Goal: Task Accomplishment & Management: Use online tool/utility

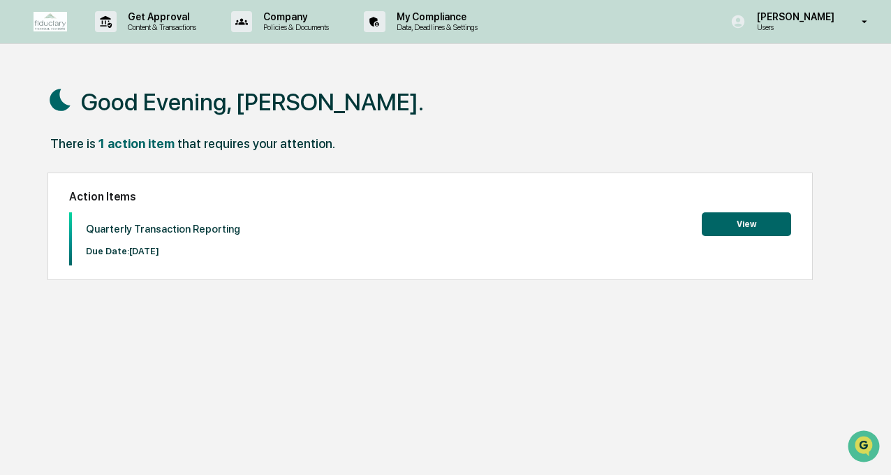
drag, startPoint x: 155, startPoint y: 146, endPoint x: 172, endPoint y: 147, distance: 16.8
click at [155, 146] on div "1 action item" at bounding box center [137, 143] width 76 height 15
click at [763, 232] on button "View" at bounding box center [746, 224] width 89 height 24
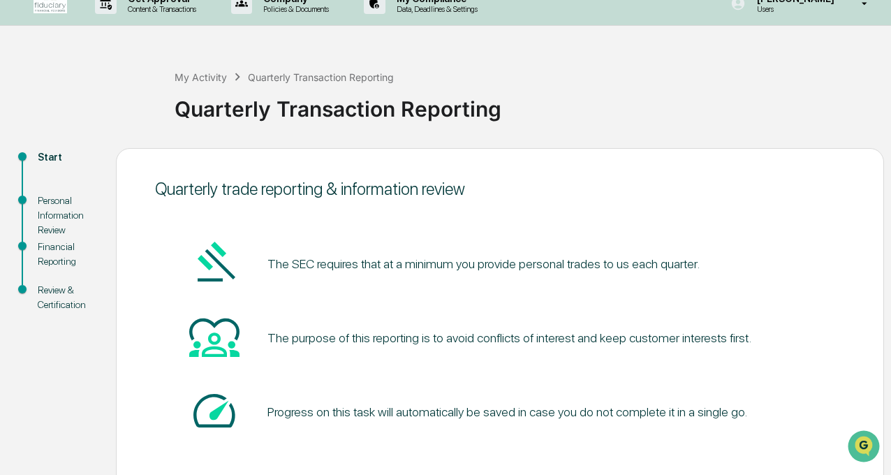
scroll to position [88, 0]
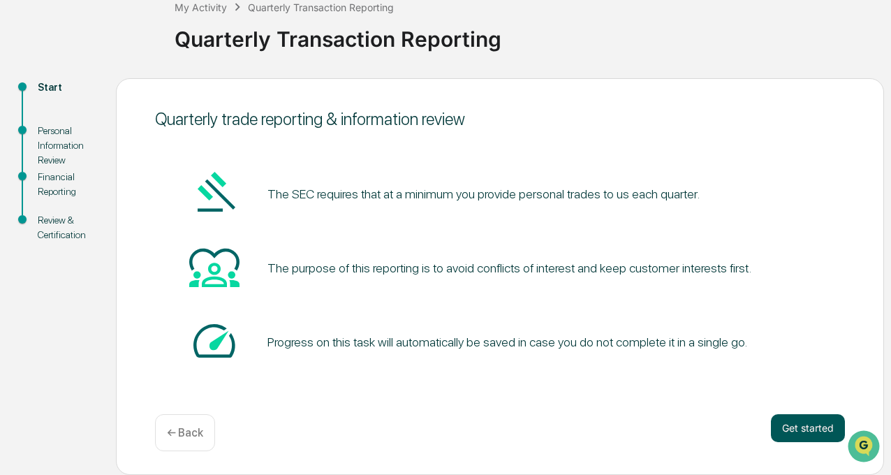
click at [805, 423] on button "Get started" at bounding box center [808, 428] width 74 height 28
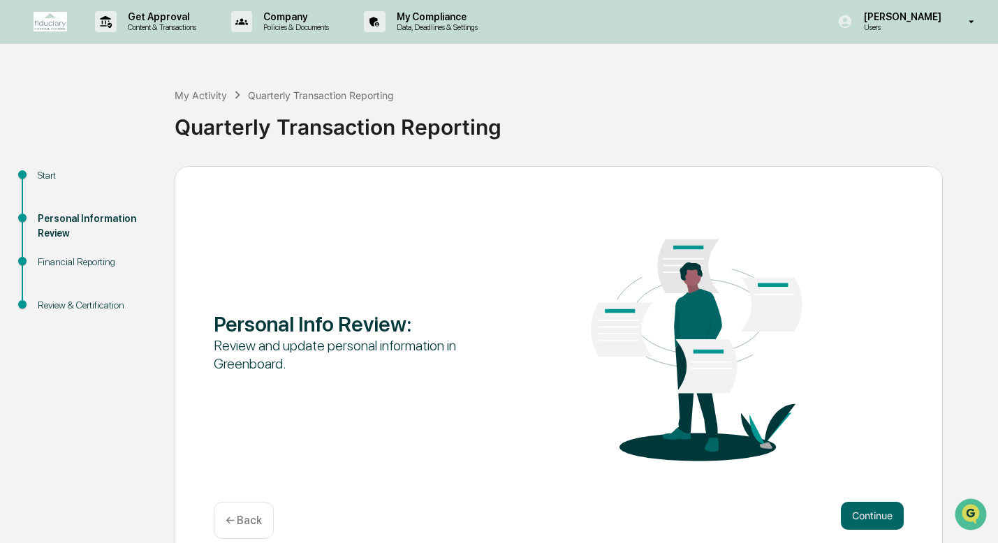
scroll to position [20, 0]
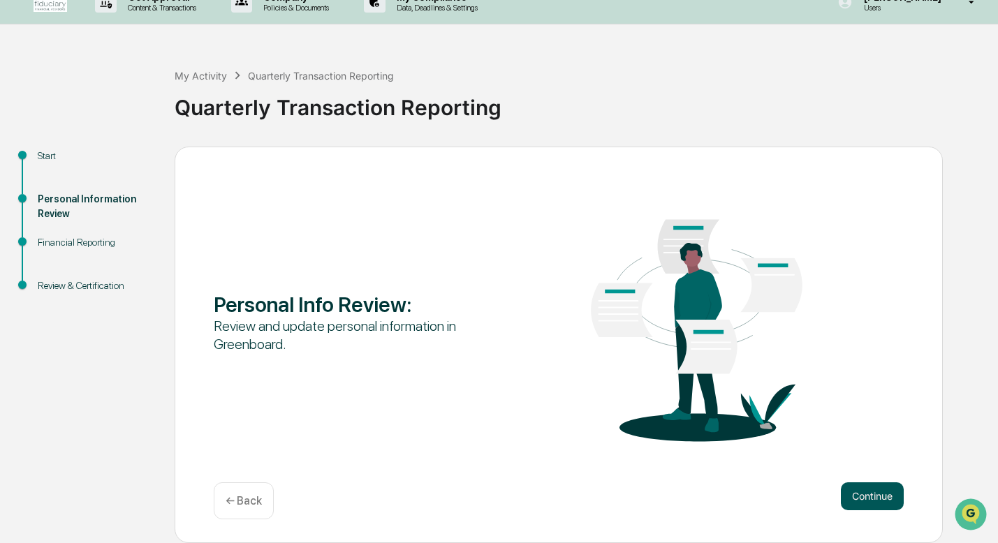
click at [879, 474] on button "Continue" at bounding box center [872, 497] width 63 height 28
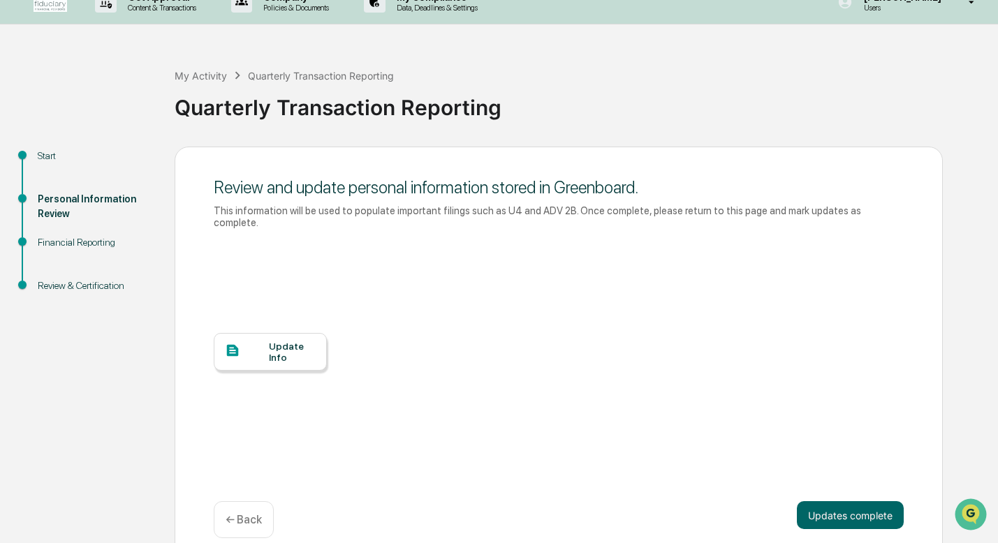
click at [274, 353] on div "Update Info" at bounding box center [292, 352] width 47 height 22
click at [863, 474] on button "Updates complete" at bounding box center [850, 516] width 107 height 28
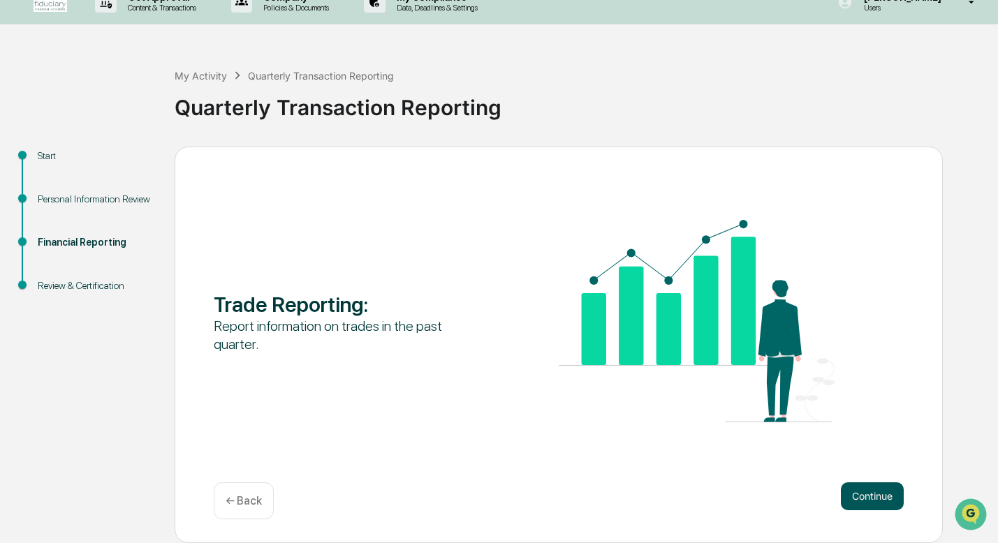
click at [875, 474] on button "Continue" at bounding box center [872, 497] width 63 height 28
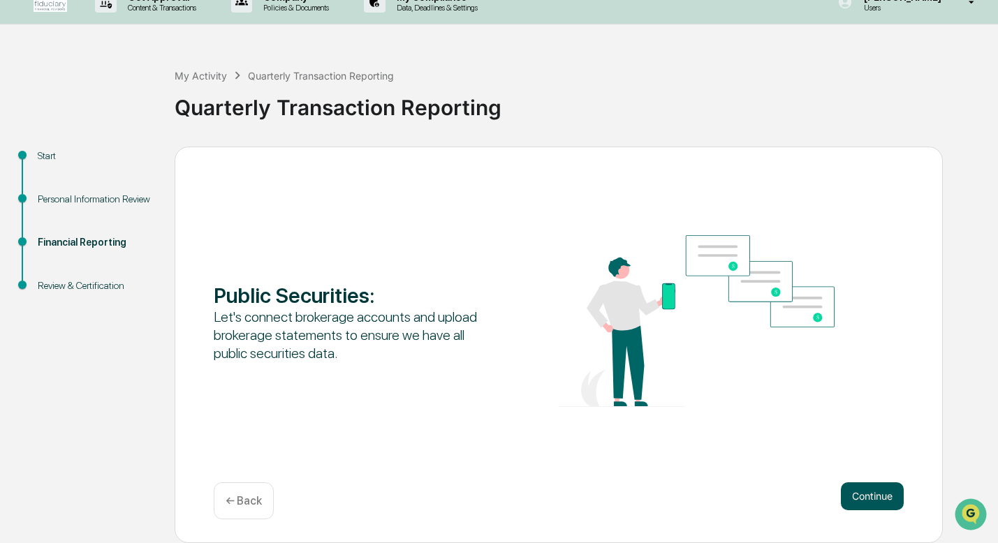
click at [868, 474] on button "Continue" at bounding box center [872, 497] width 63 height 28
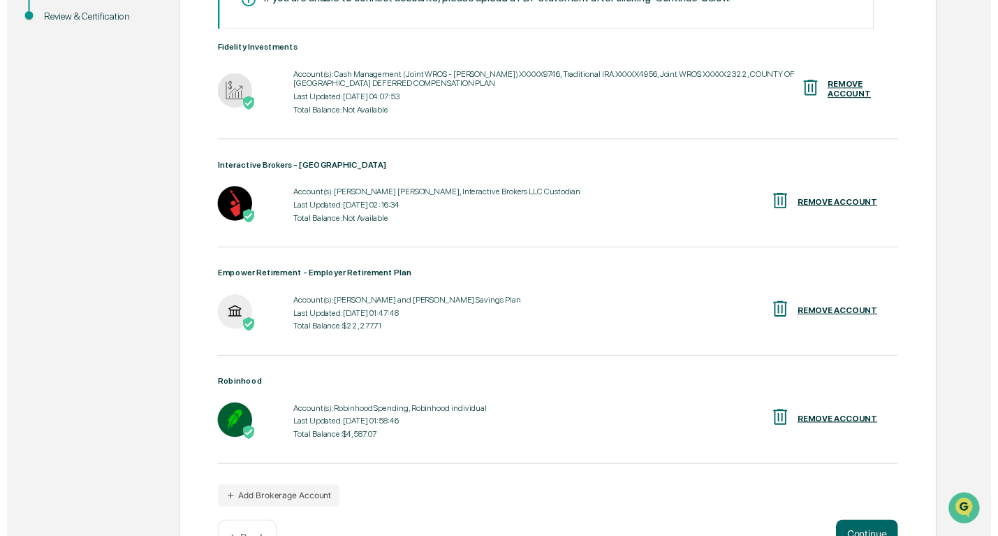
scroll to position [333, 0]
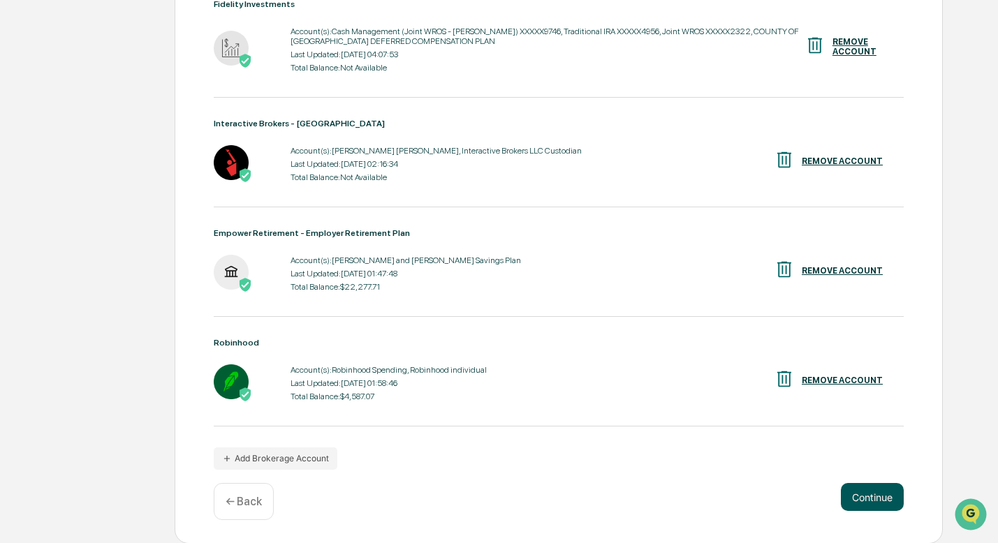
click at [877, 474] on button "Continue" at bounding box center [872, 497] width 63 height 28
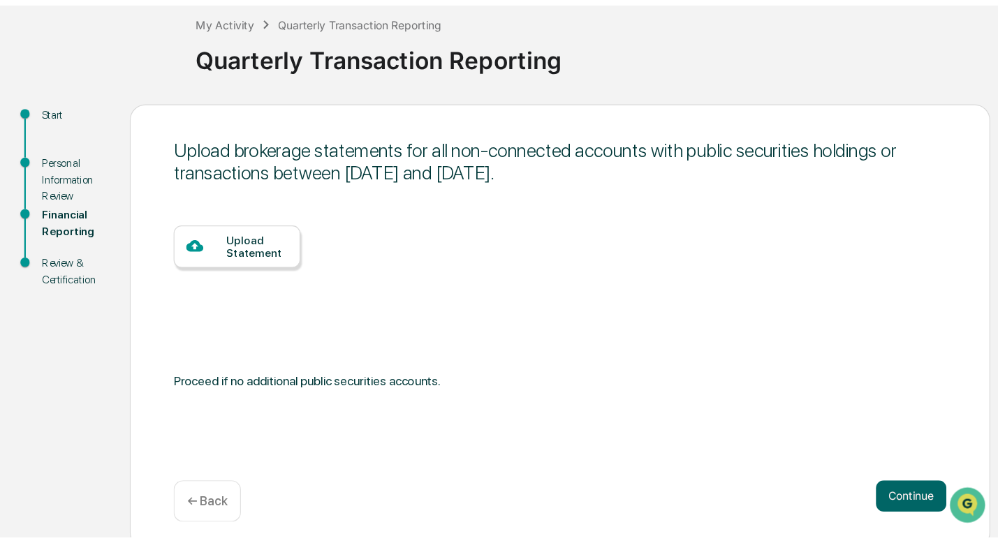
scroll to position [88, 0]
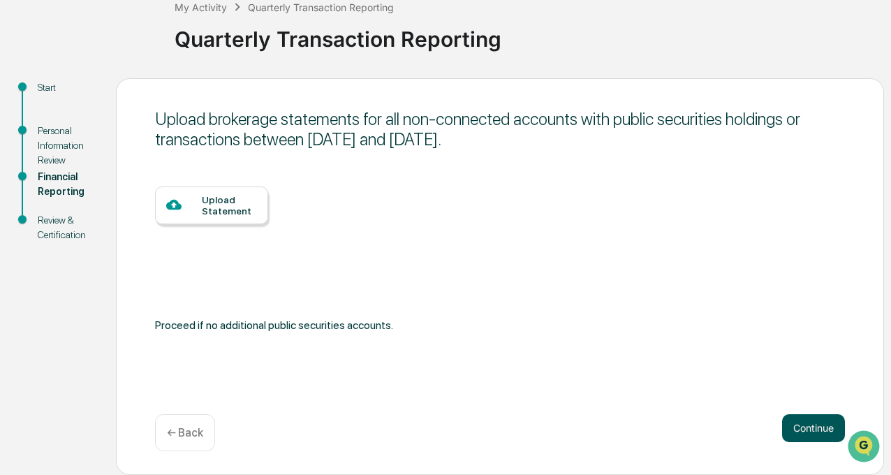
click at [798, 417] on button "Continue" at bounding box center [813, 428] width 63 height 28
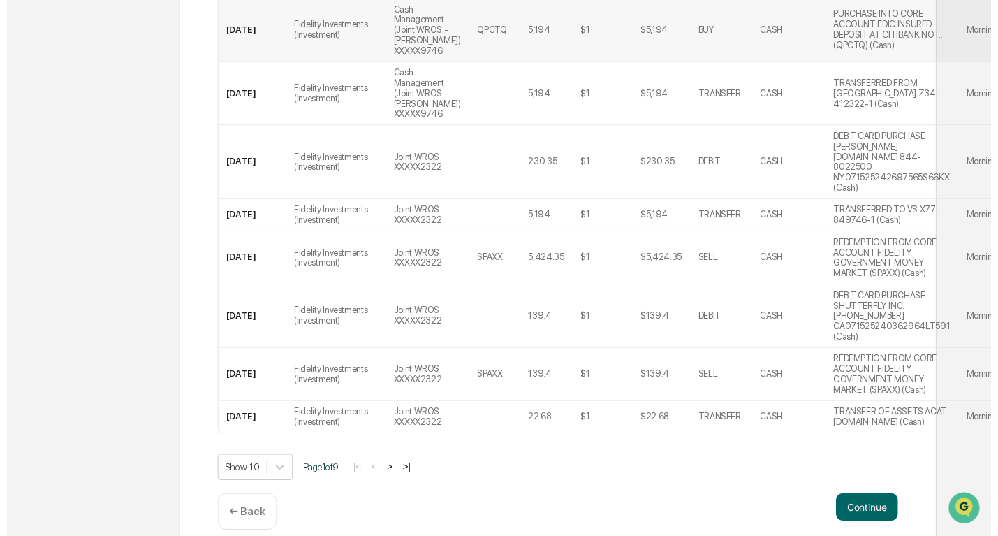
scroll to position [440, 0]
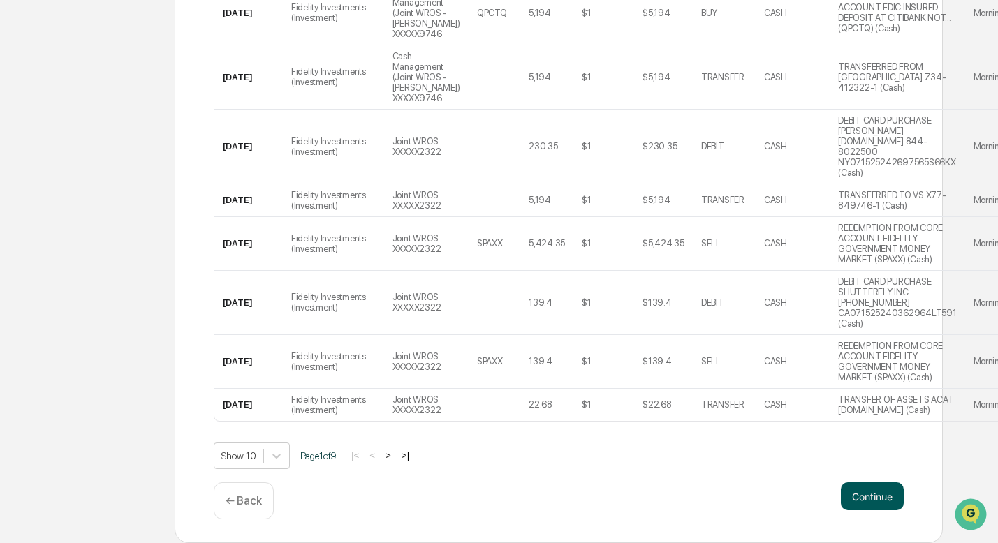
click at [877, 474] on button "Continue" at bounding box center [872, 497] width 63 height 28
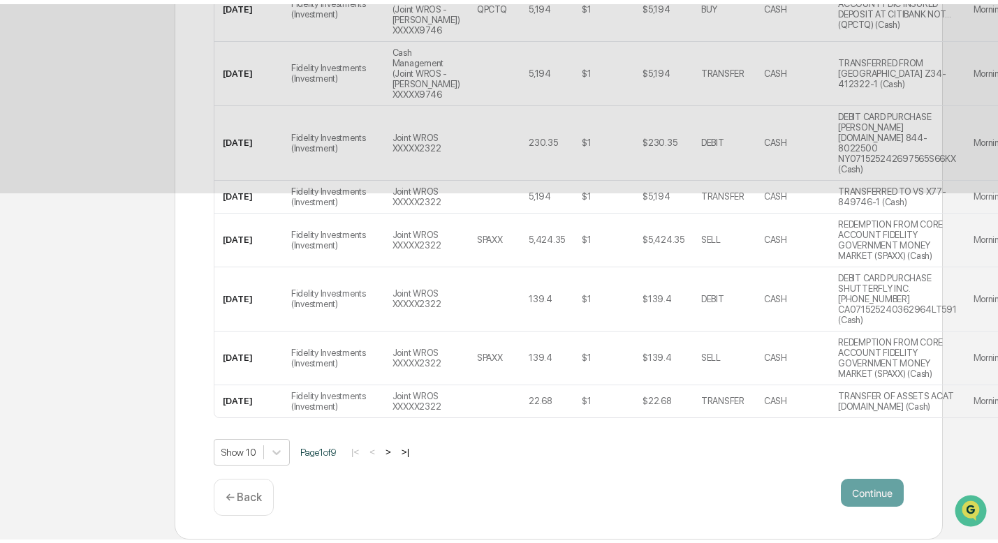
scroll to position [64, 0]
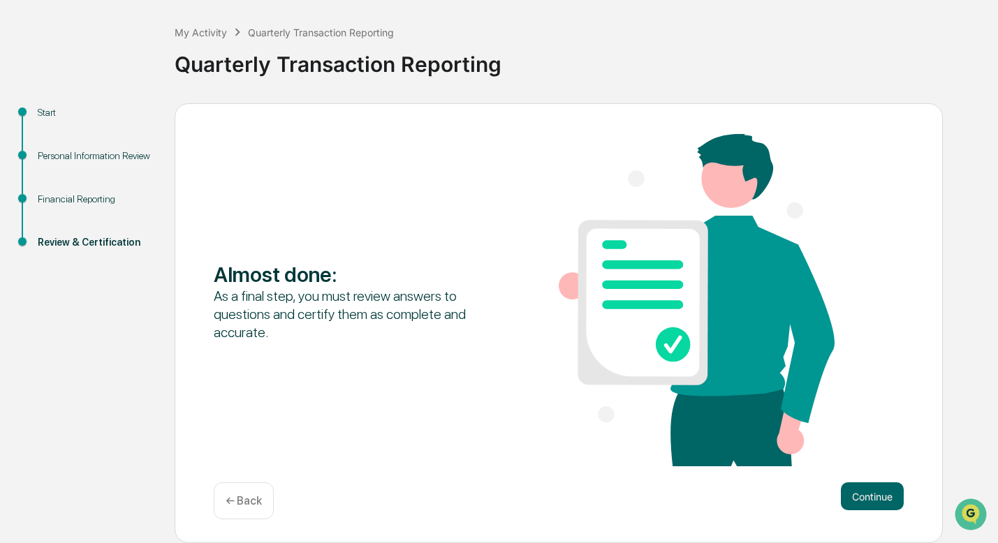
click at [242, 474] on div "← Back" at bounding box center [244, 501] width 60 height 37
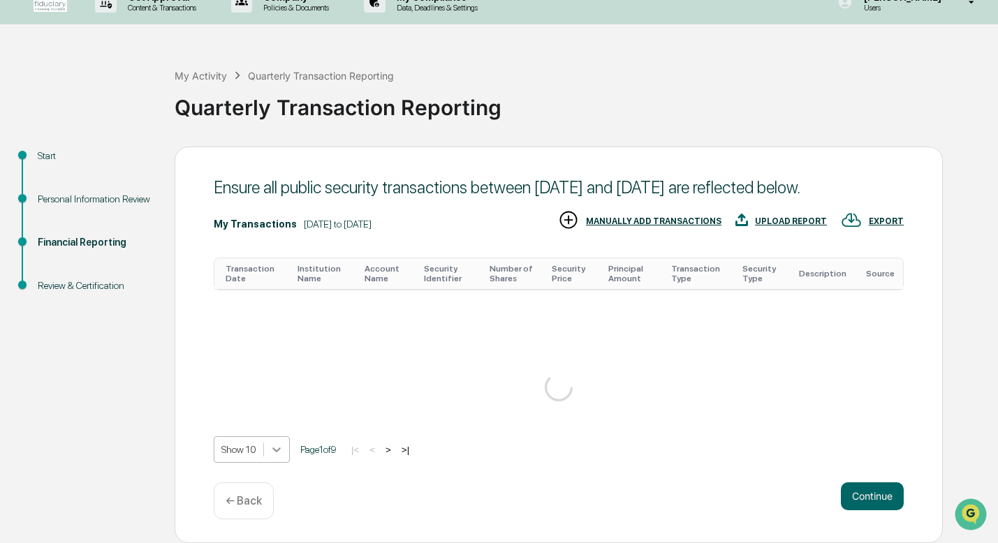
scroll to position [490, 0]
click at [283, 457] on body "Get Approval Content & Transactions Company Policies & Documents My Compliance …" at bounding box center [499, 261] width 998 height 563
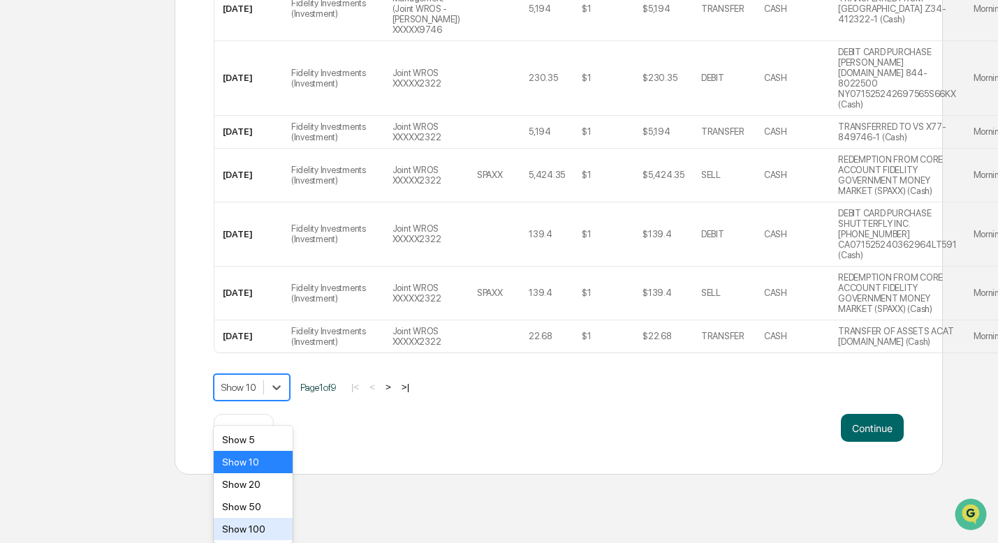
click at [262, 474] on div "Show 100" at bounding box center [253, 529] width 79 height 22
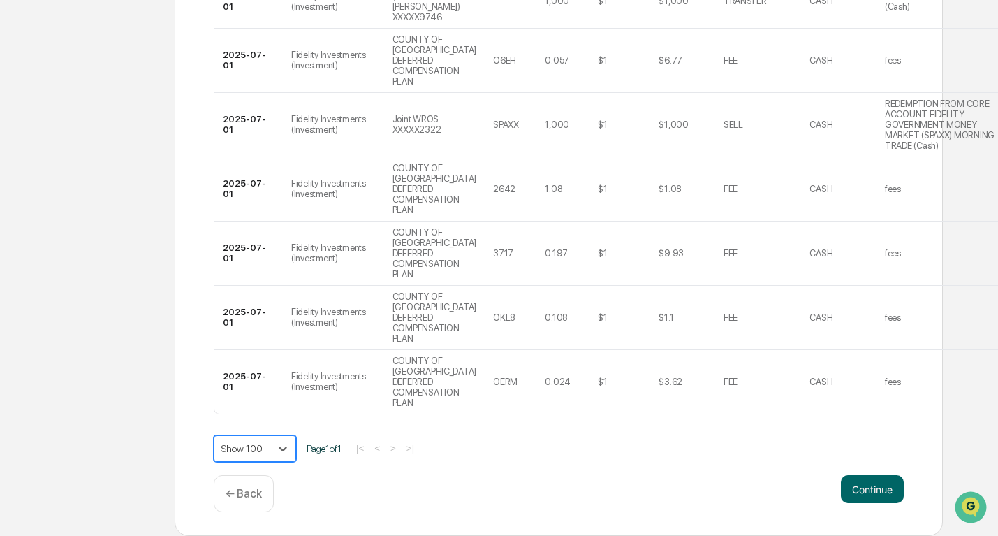
scroll to position [5040, 0]
click at [889, 474] on button "Continue" at bounding box center [872, 489] width 63 height 28
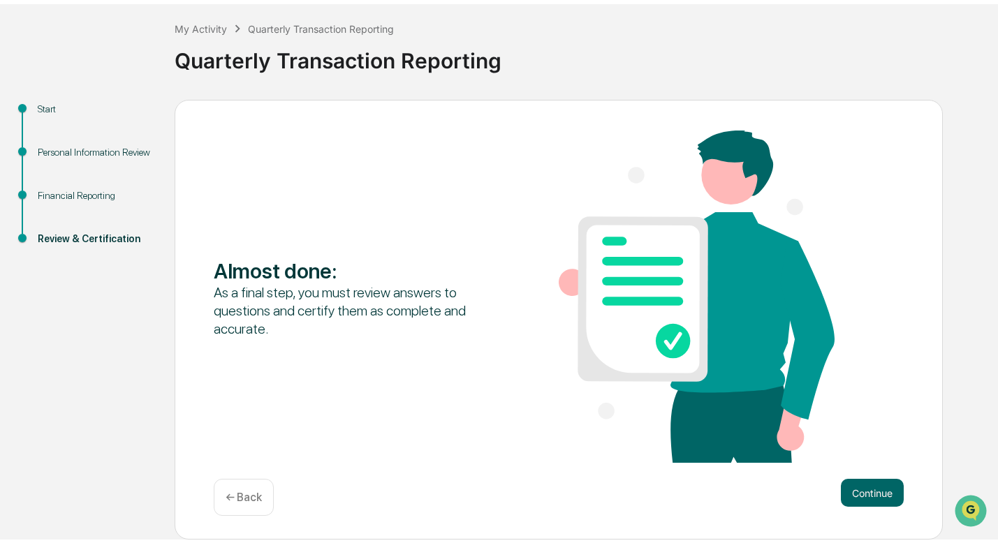
scroll to position [64, 0]
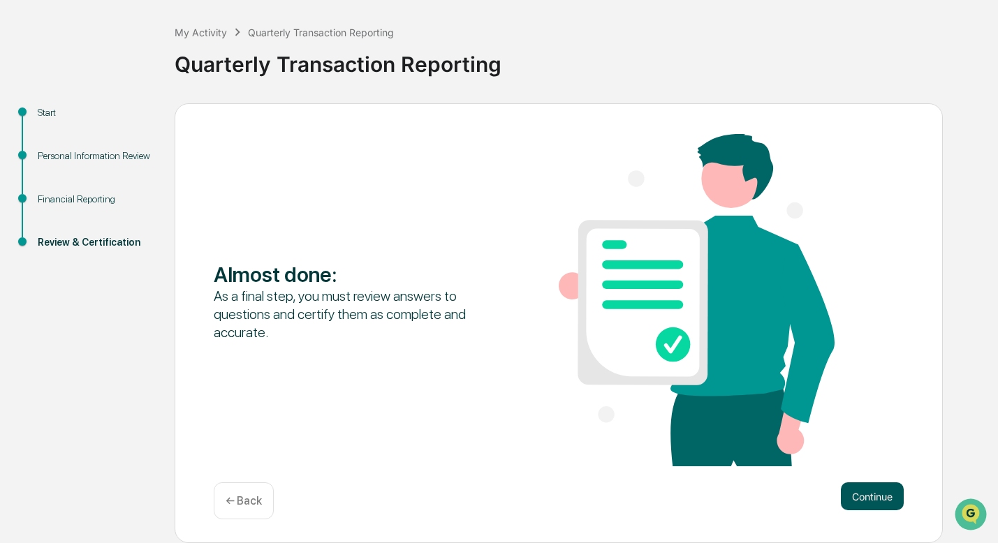
click at [855, 474] on button "Continue" at bounding box center [872, 497] width 63 height 28
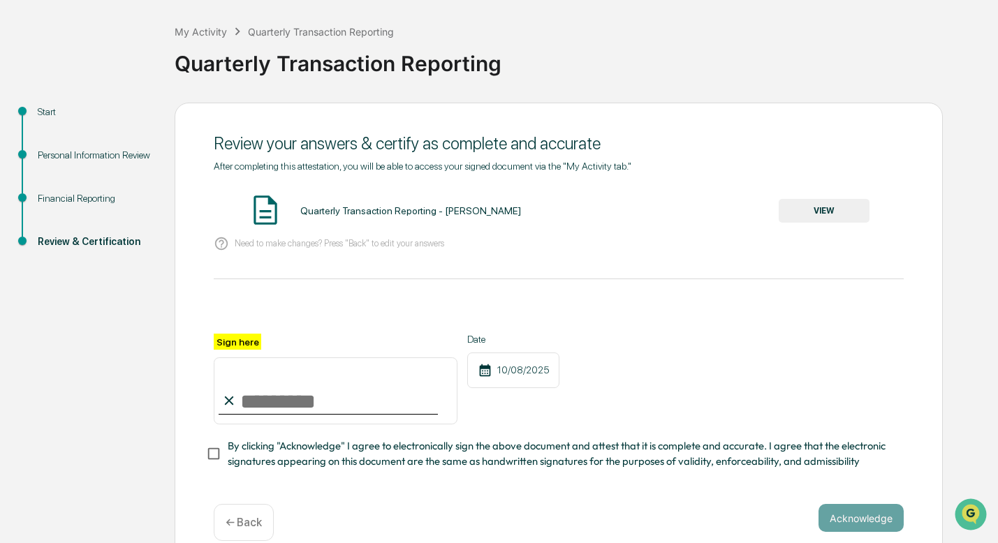
click at [274, 391] on input "Sign here" at bounding box center [336, 391] width 244 height 67
type input "**********"
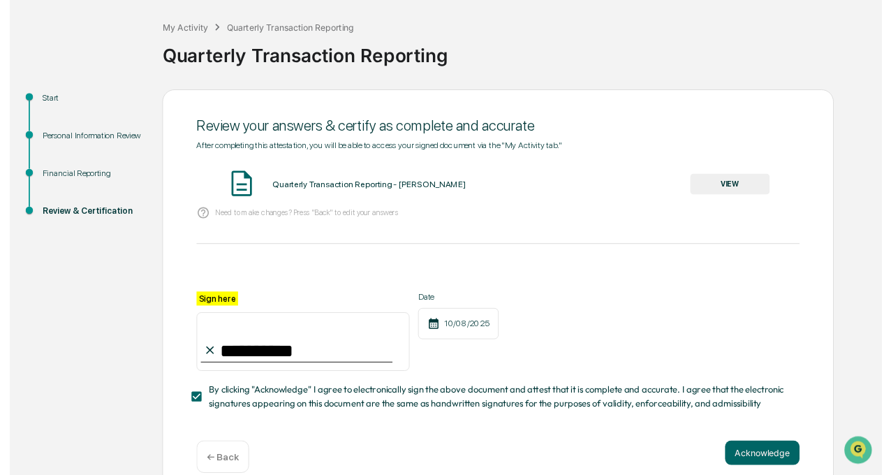
scroll to position [85, 0]
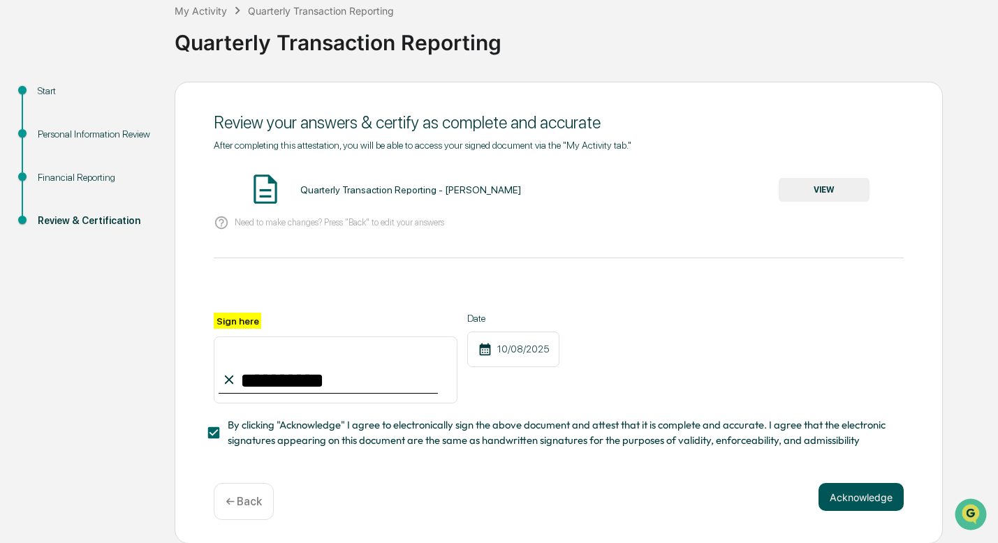
click at [869, 474] on button "Acknowledge" at bounding box center [861, 497] width 85 height 28
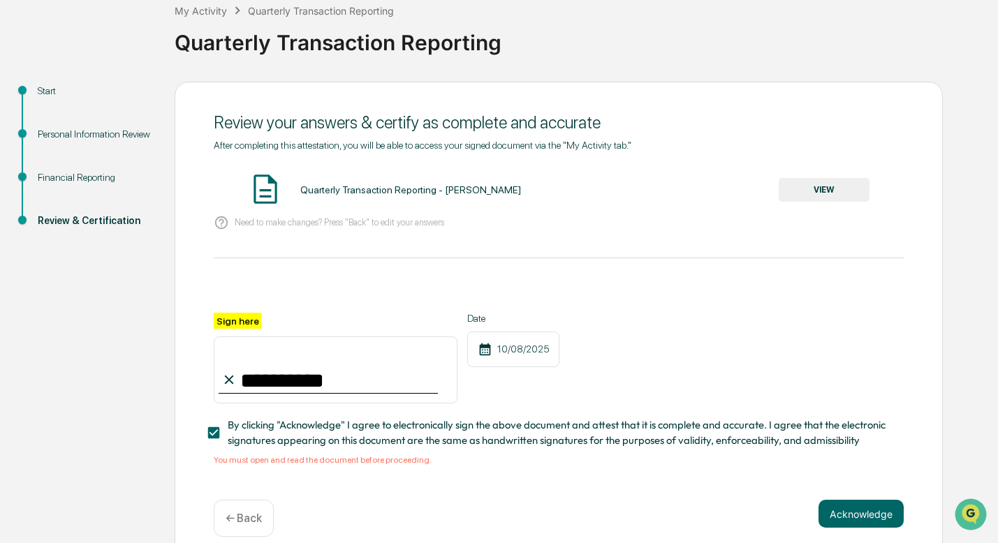
click at [822, 180] on button "VIEW" at bounding box center [824, 190] width 91 height 24
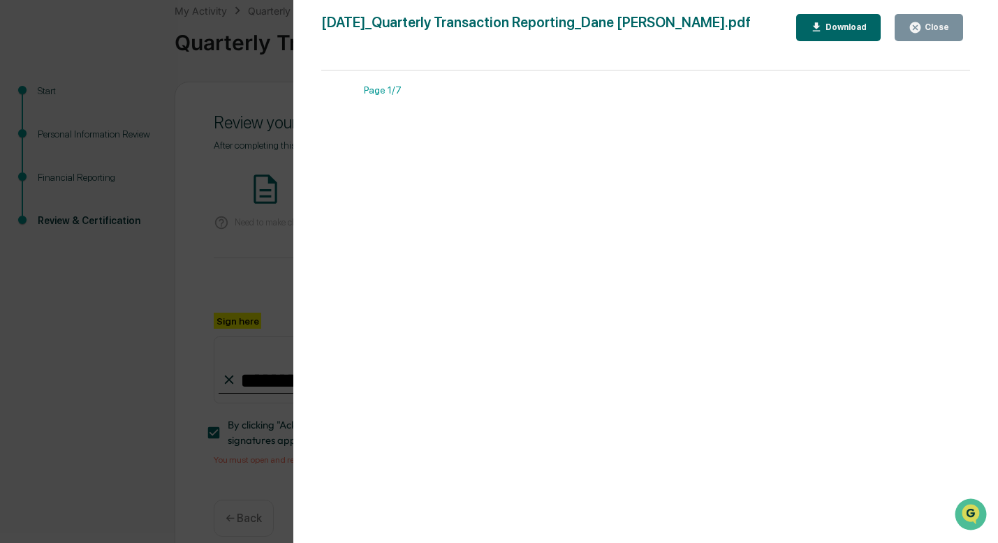
click at [859, 27] on div "Download" at bounding box center [845, 27] width 44 height 10
click at [891, 27] on div "Close" at bounding box center [935, 27] width 27 height 10
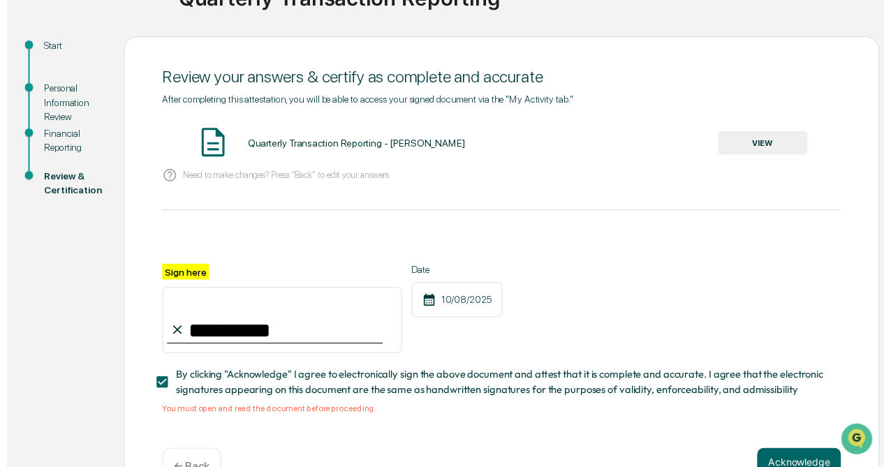
scroll to position [170, 0]
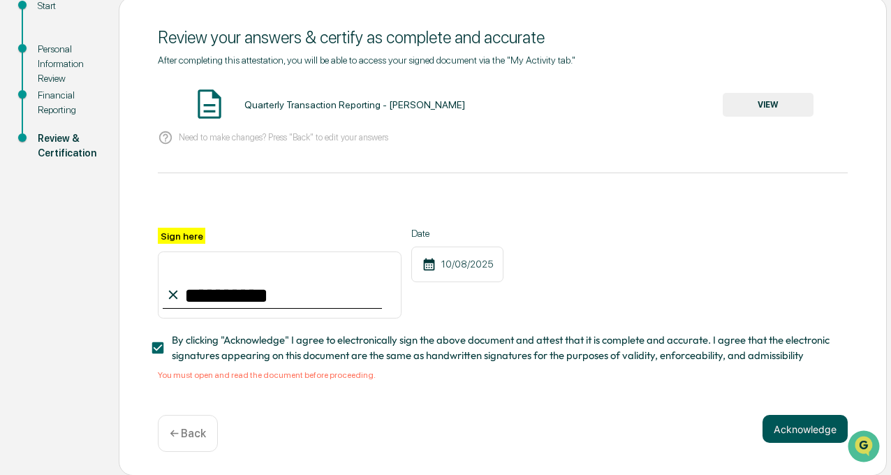
click at [815, 428] on button "Acknowledge" at bounding box center [805, 429] width 85 height 28
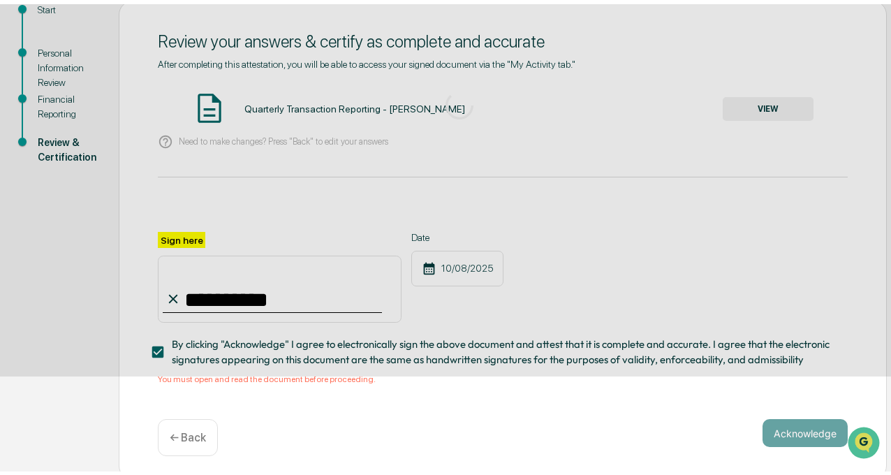
scroll to position [88, 0]
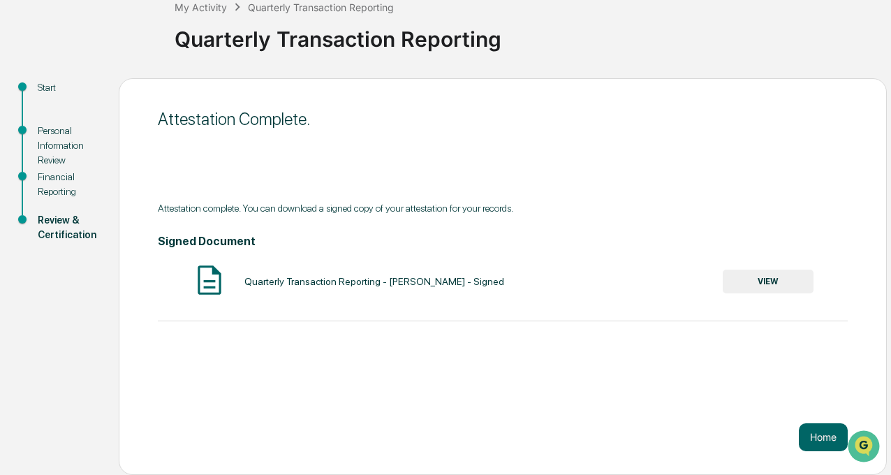
click at [786, 282] on button "VIEW" at bounding box center [768, 282] width 91 height 24
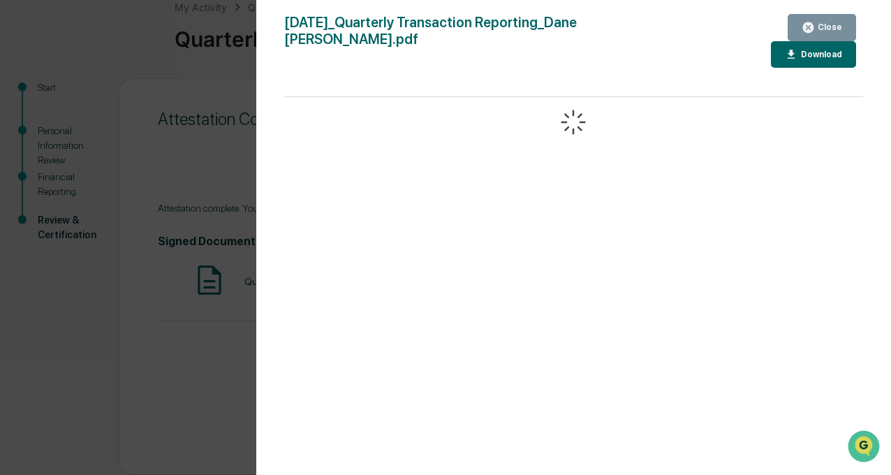
click at [788, 50] on icon "button" at bounding box center [792, 54] width 8 height 9
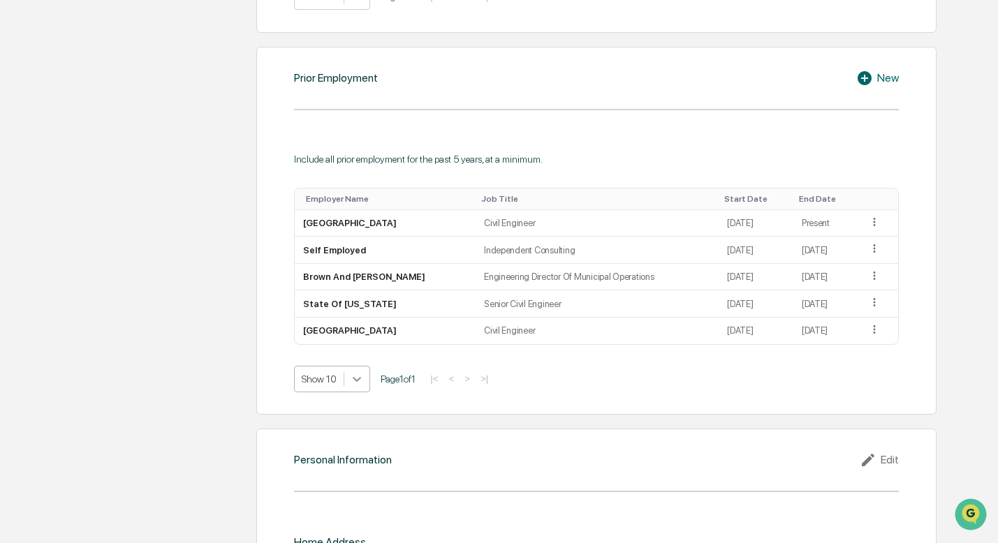
scroll to position [1000, 0]
click at [356, 374] on icon at bounding box center [357, 378] width 14 height 14
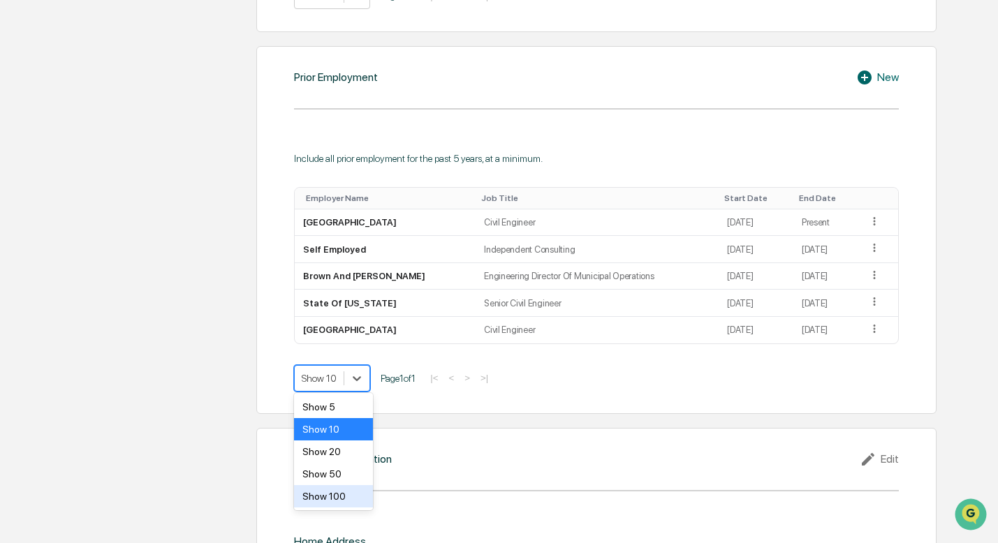
click at [344, 488] on div "Show 100" at bounding box center [333, 497] width 79 height 22
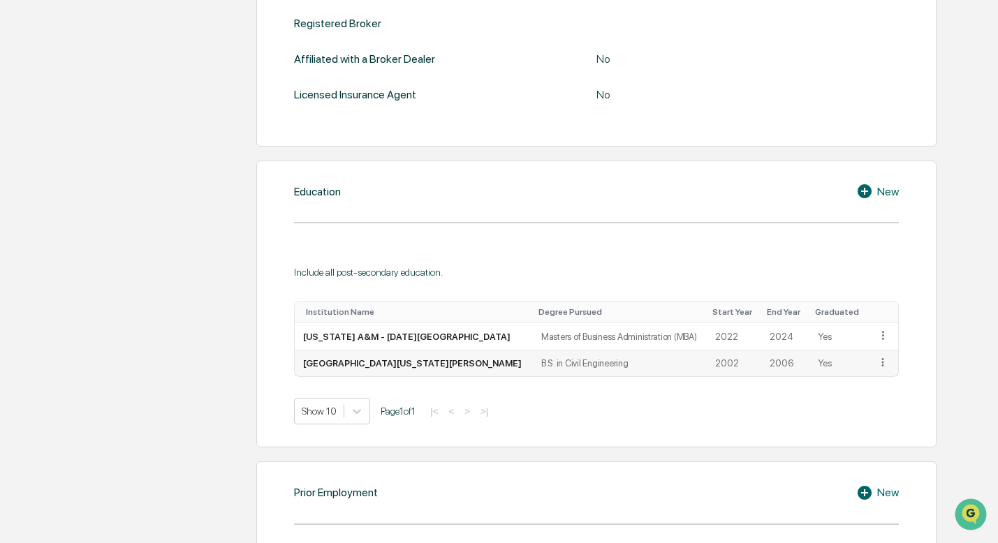
scroll to position [0, 0]
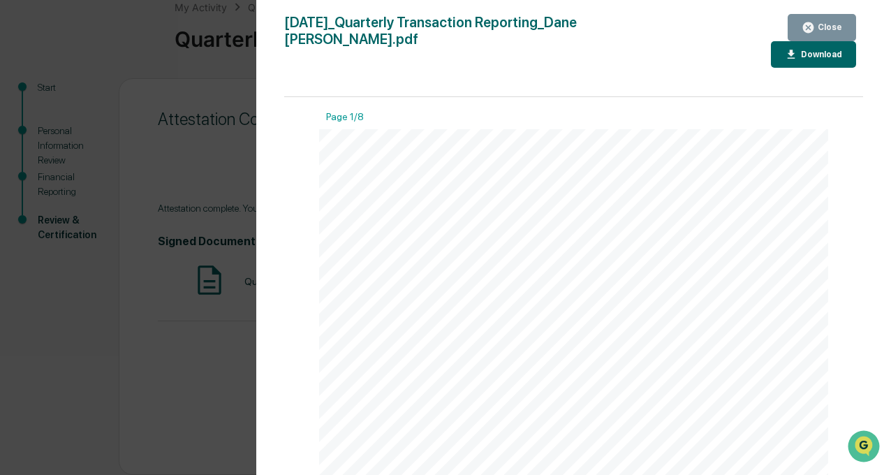
click at [818, 20] on button "Close" at bounding box center [822, 27] width 68 height 27
